Goal: Task Accomplishment & Management: Use online tool/utility

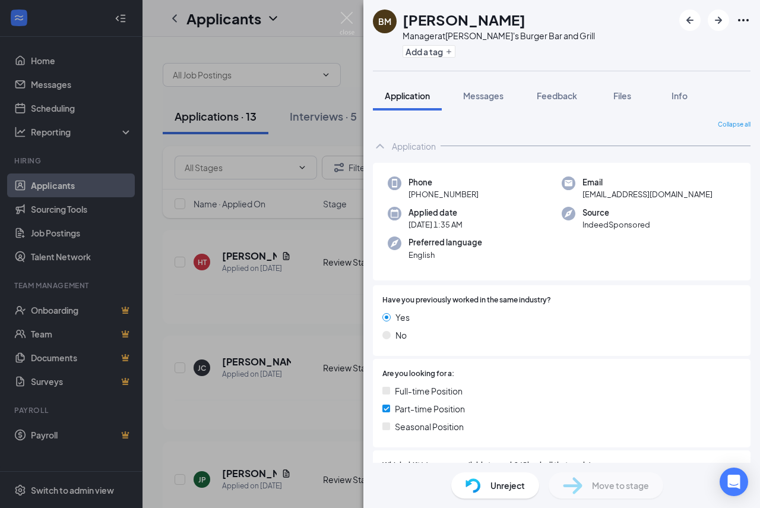
scroll to position [416, 0]
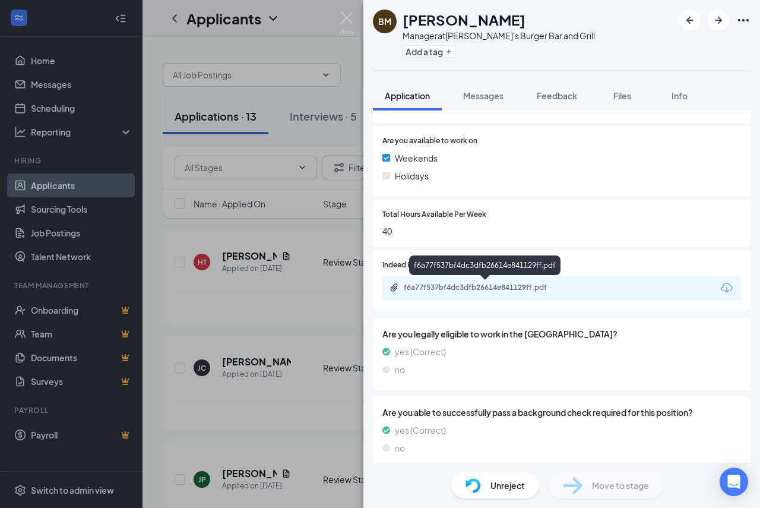
click at [525, 286] on div "f6a77f537bf4dc3dfb26614e841129ff.pdf" at bounding box center [487, 287] width 166 height 9
